Goal: Task Accomplishment & Management: Use online tool/utility

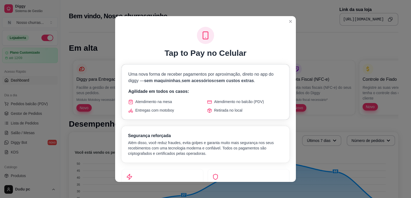
scroll to position [1, 0]
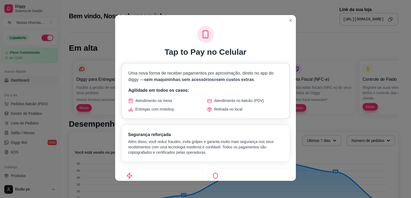
click at [237, 138] on div "Segurança reforçada Além disso, você reduz fraudes, evita golpes e garanta muit…" at bounding box center [205, 144] width 155 height 24
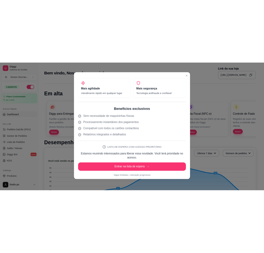
scroll to position [146, 0]
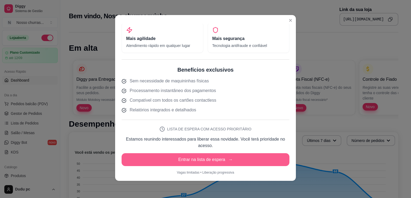
click at [221, 159] on button "Entrar na lista de espera →" at bounding box center [205, 159] width 168 height 13
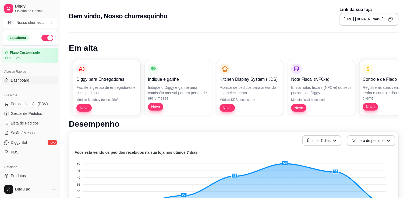
click at [286, 20] on div "Bem vindo, Nosso churrasquinho Link da sua loja [URL][DOMAIN_NAME]" at bounding box center [233, 15] width 329 height 19
click at [25, 112] on span "Gestor de Pedidos" at bounding box center [26, 113] width 31 height 5
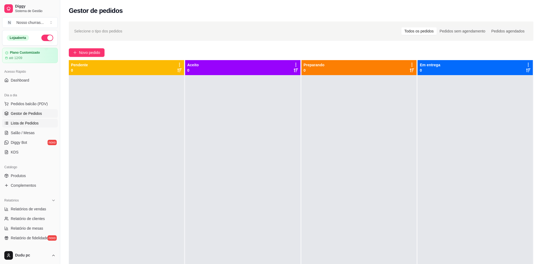
click at [15, 125] on span "Lista de Pedidos" at bounding box center [25, 123] width 28 height 5
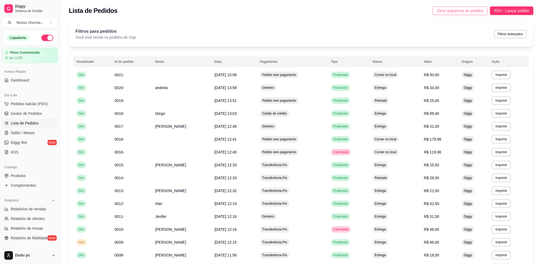
click at [410, 13] on span "Zerar sequência de pedidos" at bounding box center [460, 11] width 47 height 6
click at [42, 114] on link "Gestor de Pedidos" at bounding box center [30, 113] width 56 height 9
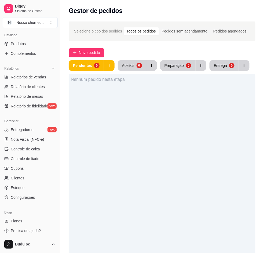
scroll to position [133, 0]
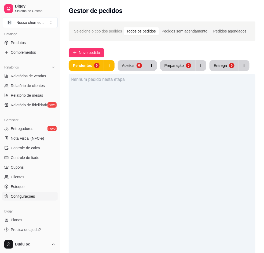
click at [22, 194] on span "Configurações" at bounding box center [23, 196] width 24 height 5
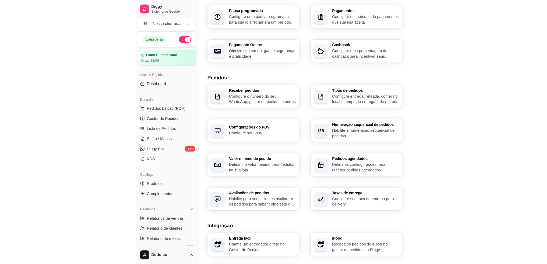
scroll to position [96, 0]
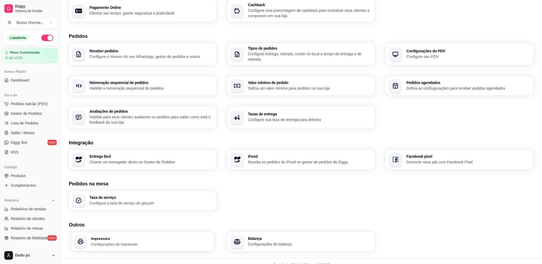
click at [202, 249] on div "Impressora Configurações de impressão" at bounding box center [142, 241] width 143 height 19
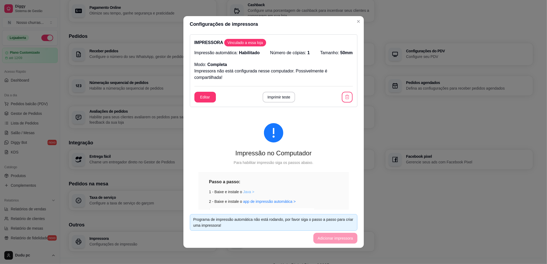
click at [246, 192] on link "Java >" at bounding box center [248, 192] width 11 height 4
click at [248, 203] on link "app de impressão automática >" at bounding box center [269, 202] width 53 height 4
click at [269, 97] on icon "button" at bounding box center [347, 97] width 5 height 5
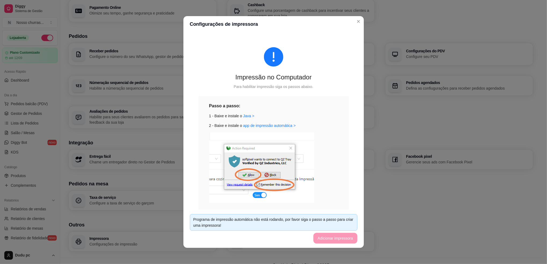
scroll to position [39, 0]
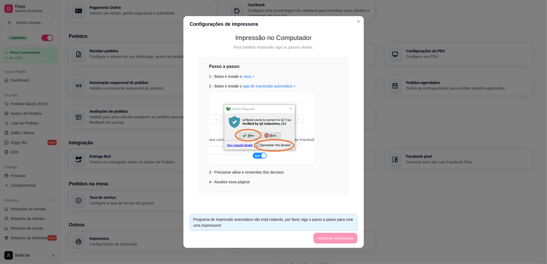
click at [269, 240] on footer "Programa de impressão automática não está rodando, por favor siga o passo a pas…" at bounding box center [274, 229] width 181 height 38
click at [250, 87] on link "app de impressão automática >" at bounding box center [269, 86] width 53 height 4
click at [269, 136] on img at bounding box center [261, 128] width 105 height 71
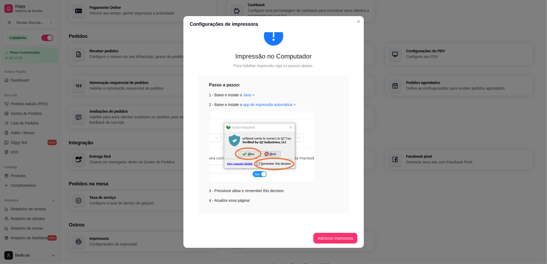
scroll to position [21, 0]
click at [269, 240] on button "Adicionar impressora" at bounding box center [335, 238] width 43 height 10
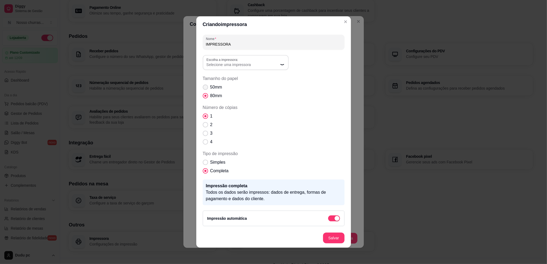
click at [213, 85] on span "50mm" at bounding box center [216, 87] width 12 height 6
click at [206, 88] on input "50mm" at bounding box center [204, 89] width 3 height 3
radio input "true"
click at [264, 64] on span "Selecione uma impressora" at bounding box center [243, 64] width 72 height 5
click at [246, 87] on span "POS58 10.0.0.6" at bounding box center [240, 86] width 69 height 5
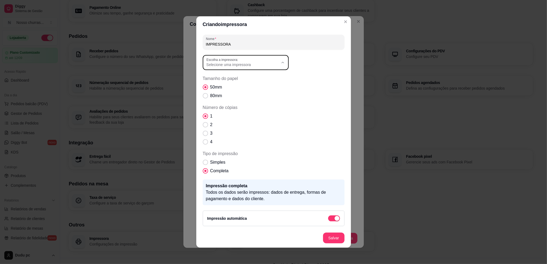
type input "POS58 10.0.0.6"
select select "POS58 10.0.0.6"
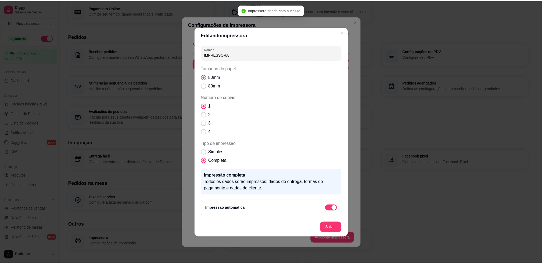
scroll to position [84, 0]
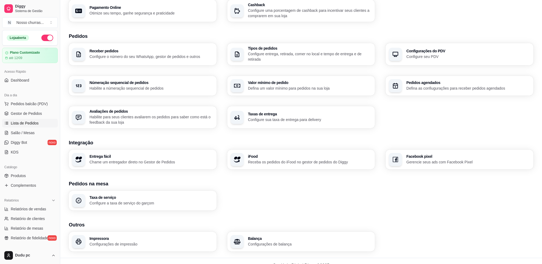
click at [23, 123] on span "Lista de Pedidos" at bounding box center [25, 123] width 28 height 5
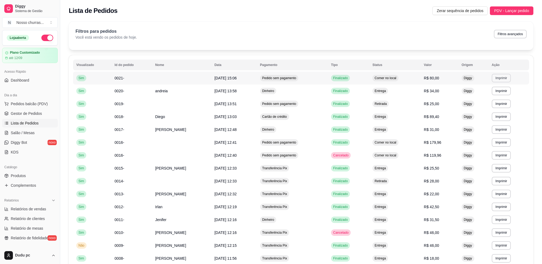
click at [269, 79] on button "Imprimir" at bounding box center [501, 78] width 19 height 9
click at [269, 98] on button "IMPRESSORA" at bounding box center [492, 97] width 38 height 8
drag, startPoint x: 0, startPoint y: 0, endPoint x: 24, endPoint y: 112, distance: 114.3
click at [24, 112] on span "Gestor de Pedidos" at bounding box center [26, 113] width 31 height 5
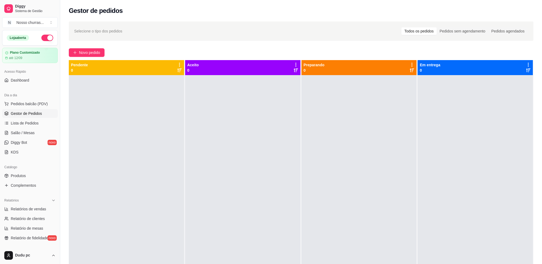
click at [540, 140] on div "Selecione o tipo dos pedidos Todos os pedidos Pedidos sem agendamento Pedidos a…" at bounding box center [301, 174] width 482 height 313
